Goal: Task Accomplishment & Management: Complete application form

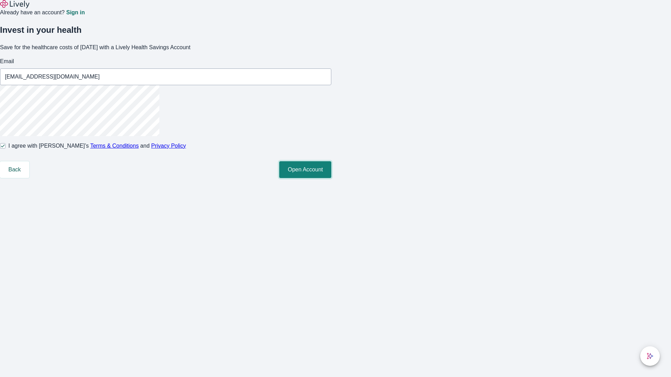
click at [331, 178] on button "Open Account" at bounding box center [305, 169] width 52 height 17
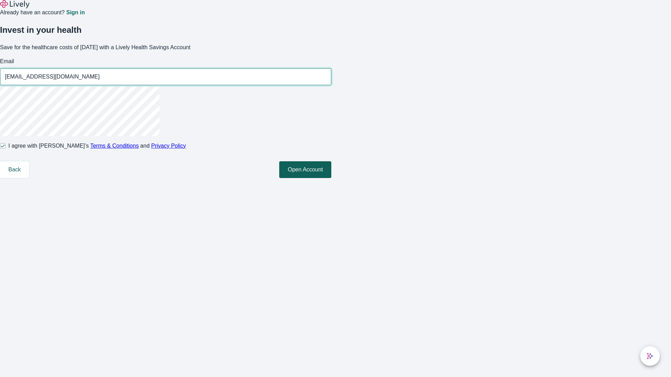
type input "[EMAIL_ADDRESS][DOMAIN_NAME]"
click at [6, 149] on input "I agree with Lively’s Terms & Conditions and Privacy Policy" at bounding box center [3, 146] width 6 height 6
checkbox input "false"
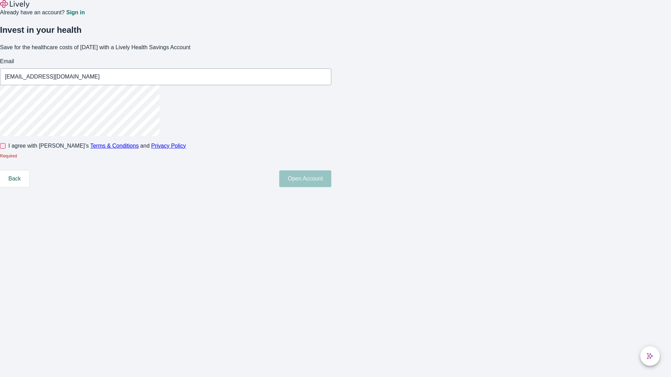
type input "[EMAIL_ADDRESS][DOMAIN_NAME]"
click at [6, 149] on input "I agree with Lively’s Terms & Conditions and Privacy Policy" at bounding box center [3, 146] width 6 height 6
checkbox input "true"
click at [331, 178] on button "Open Account" at bounding box center [305, 169] width 52 height 17
